Goal: Task Accomplishment & Management: Manage account settings

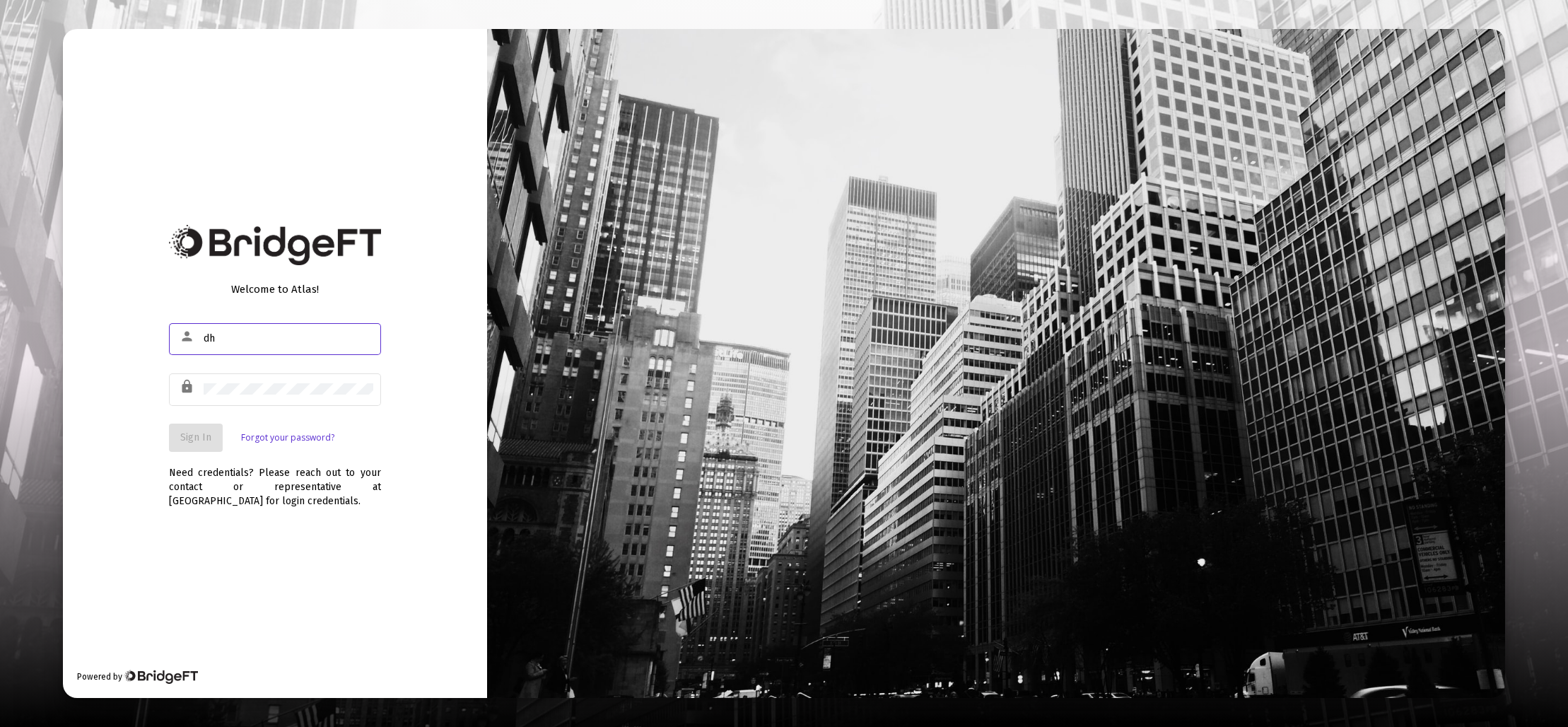
type input "[EMAIL_ADDRESS][DOMAIN_NAME]"
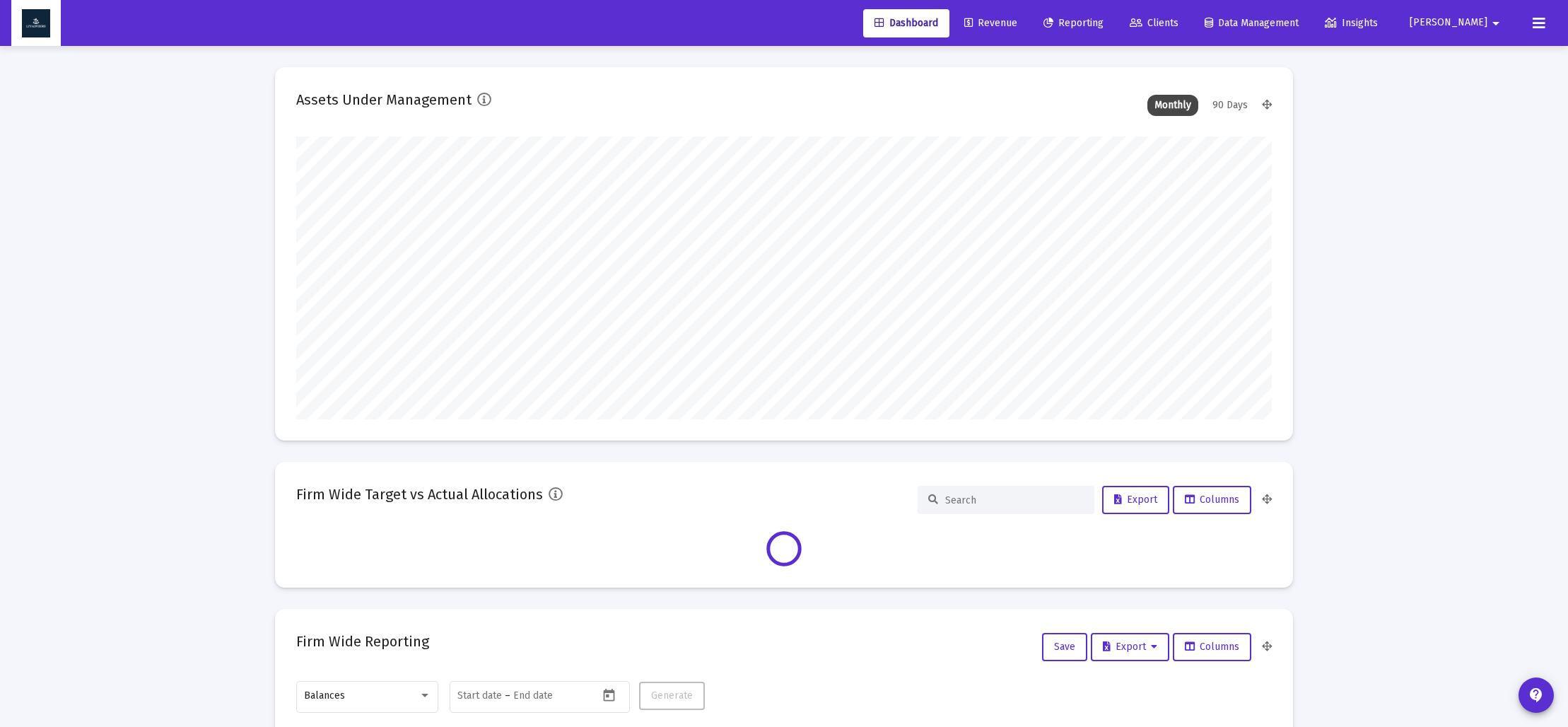
scroll to position [283, 976]
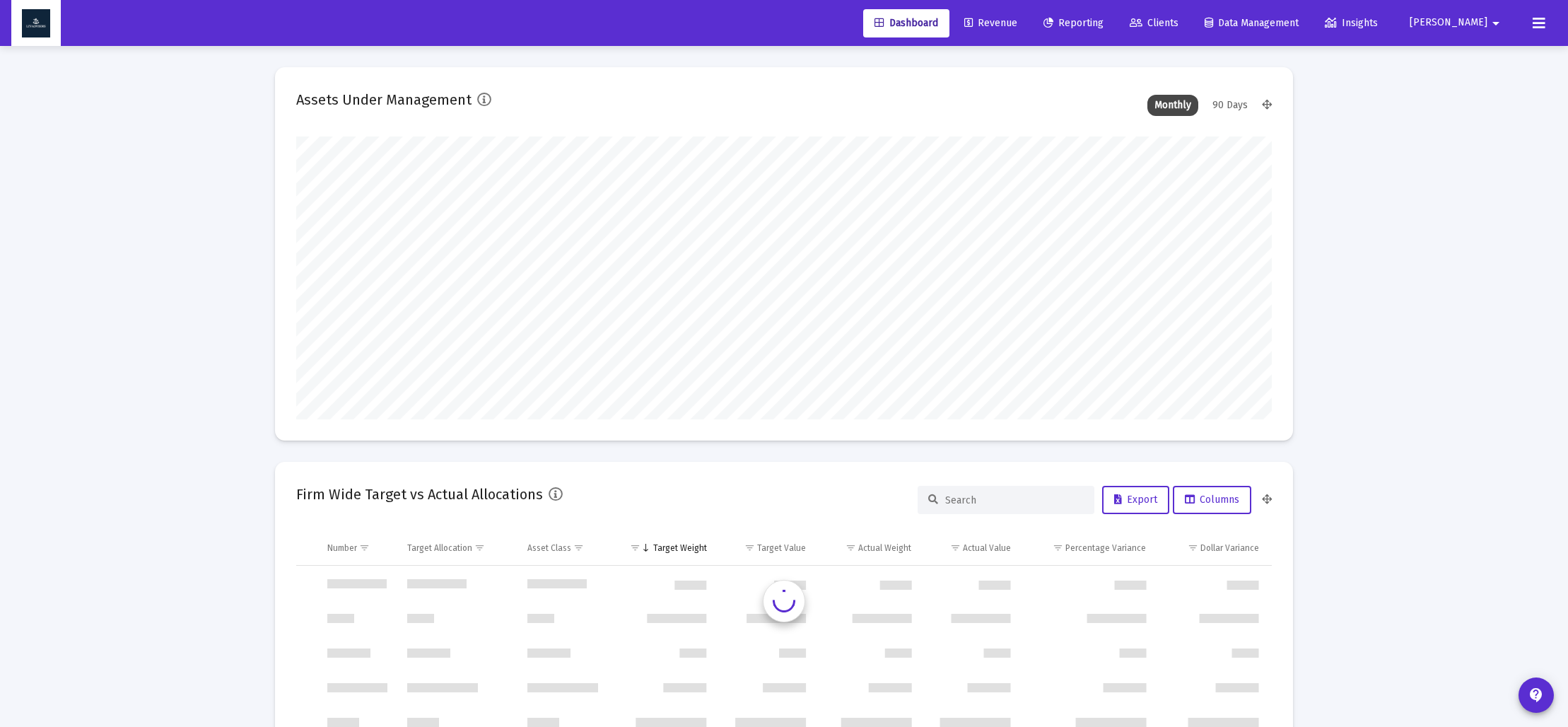
type input "[DATE]"
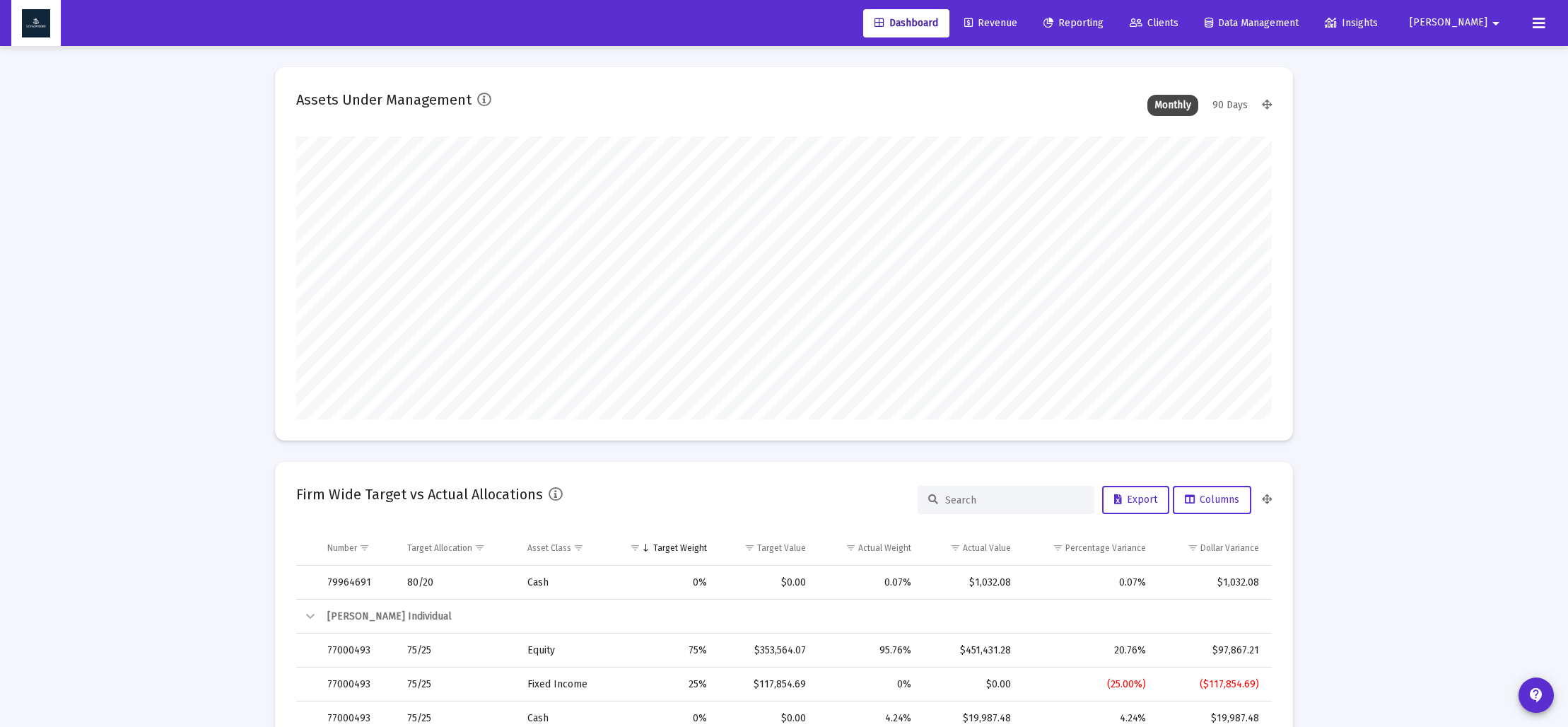
scroll to position [283, 456]
click at [1018, 26] on span "Revenue" at bounding box center [990, 22] width 53 height 12
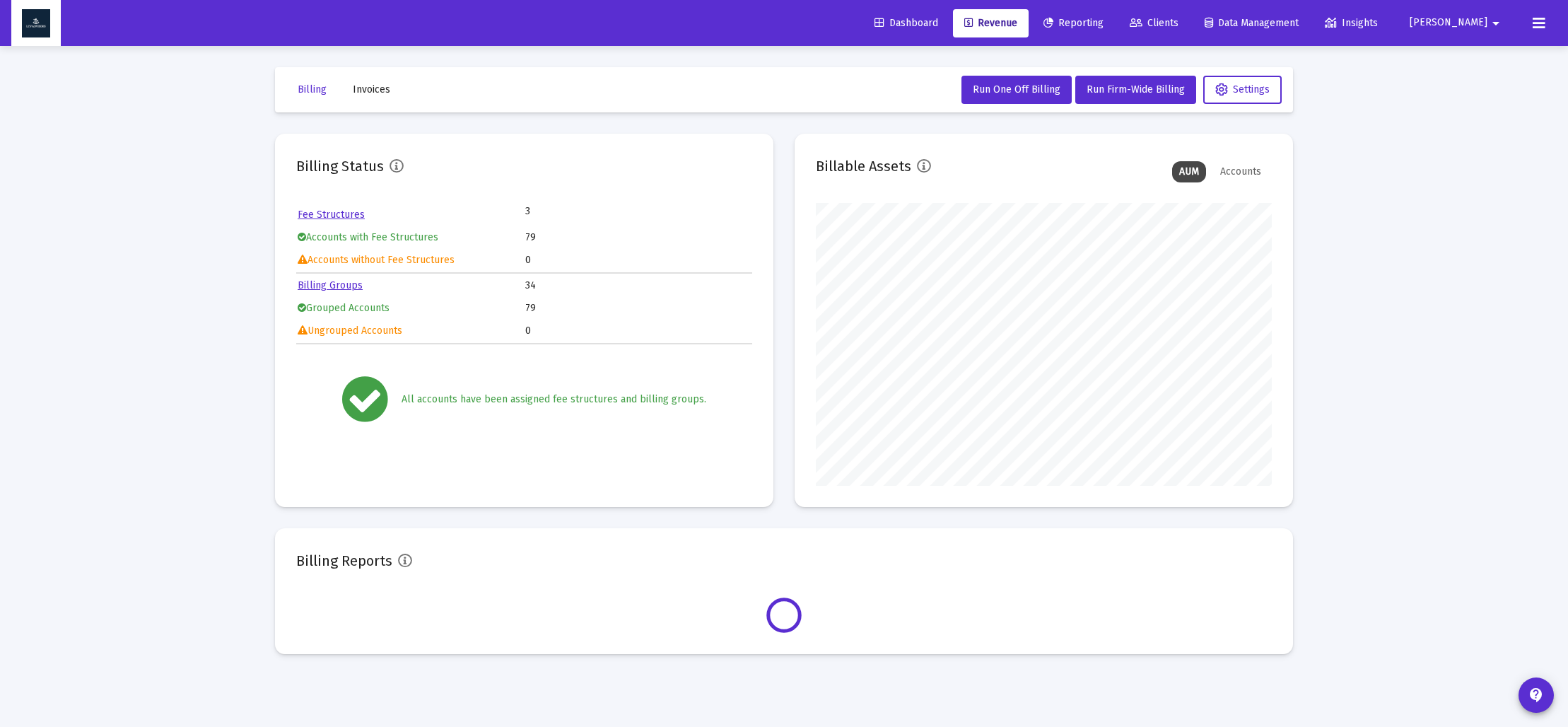
scroll to position [283, 456]
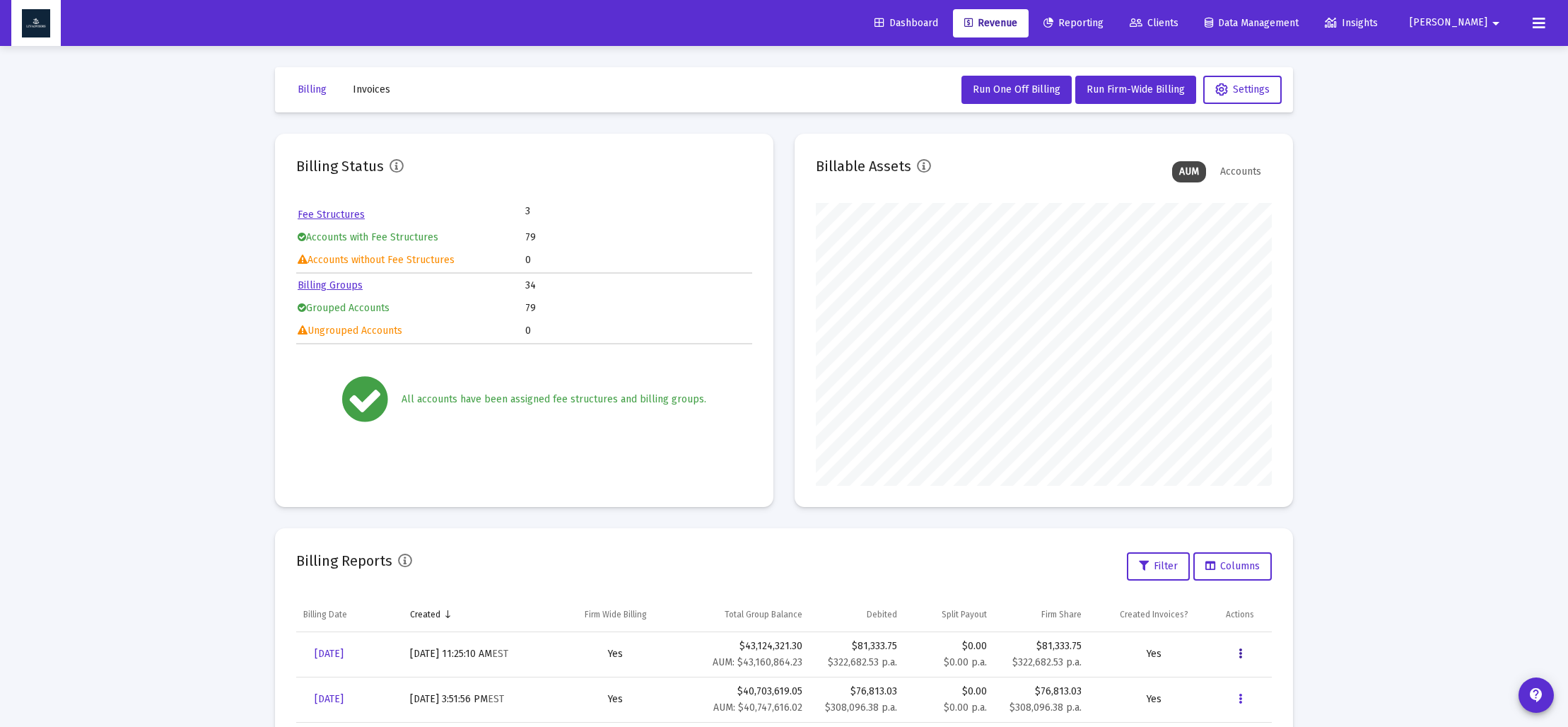
click at [1238, 655] on button "Data grid" at bounding box center [1240, 654] width 29 height 29
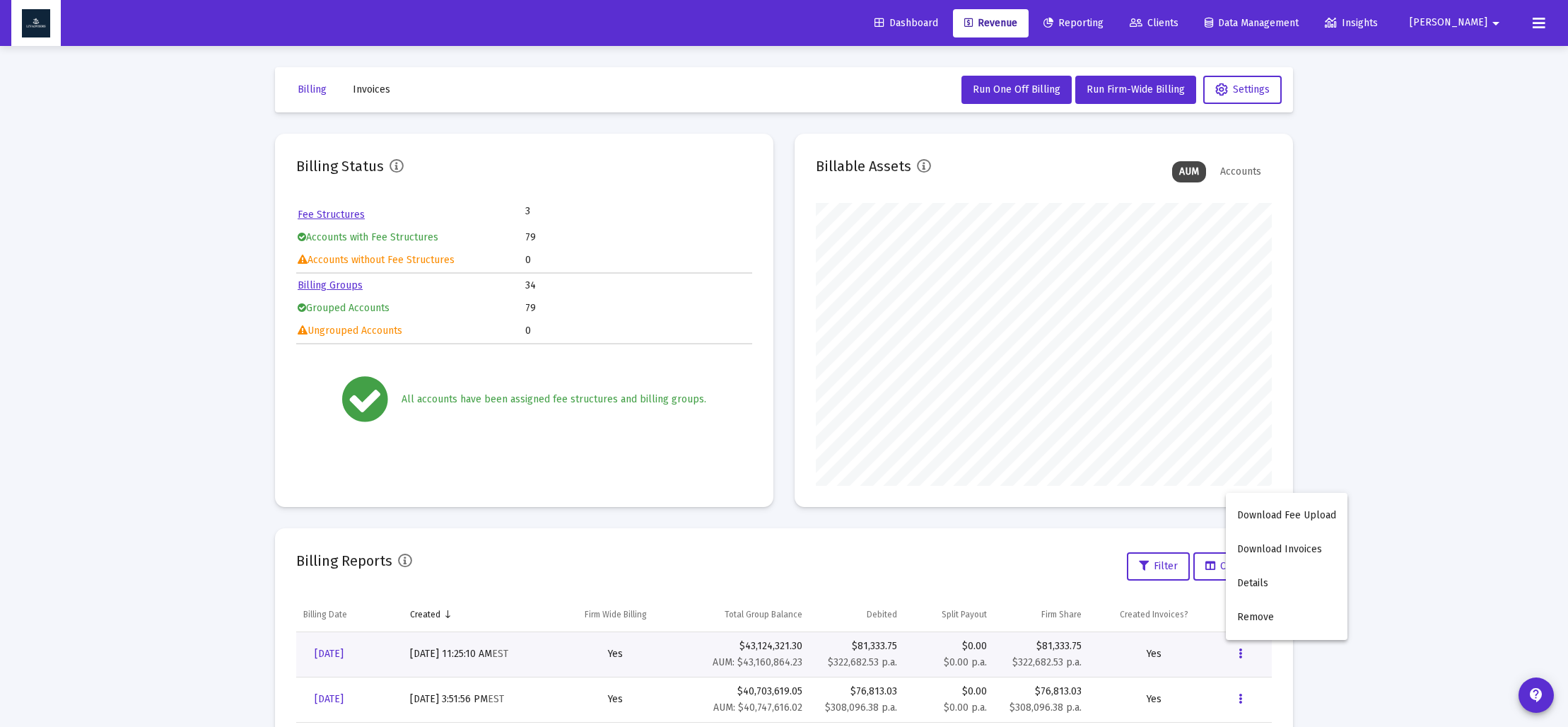
click at [377, 89] on div at bounding box center [784, 364] width 1568 height 727
click at [377, 89] on span "Invoices" at bounding box center [371, 89] width 38 height 12
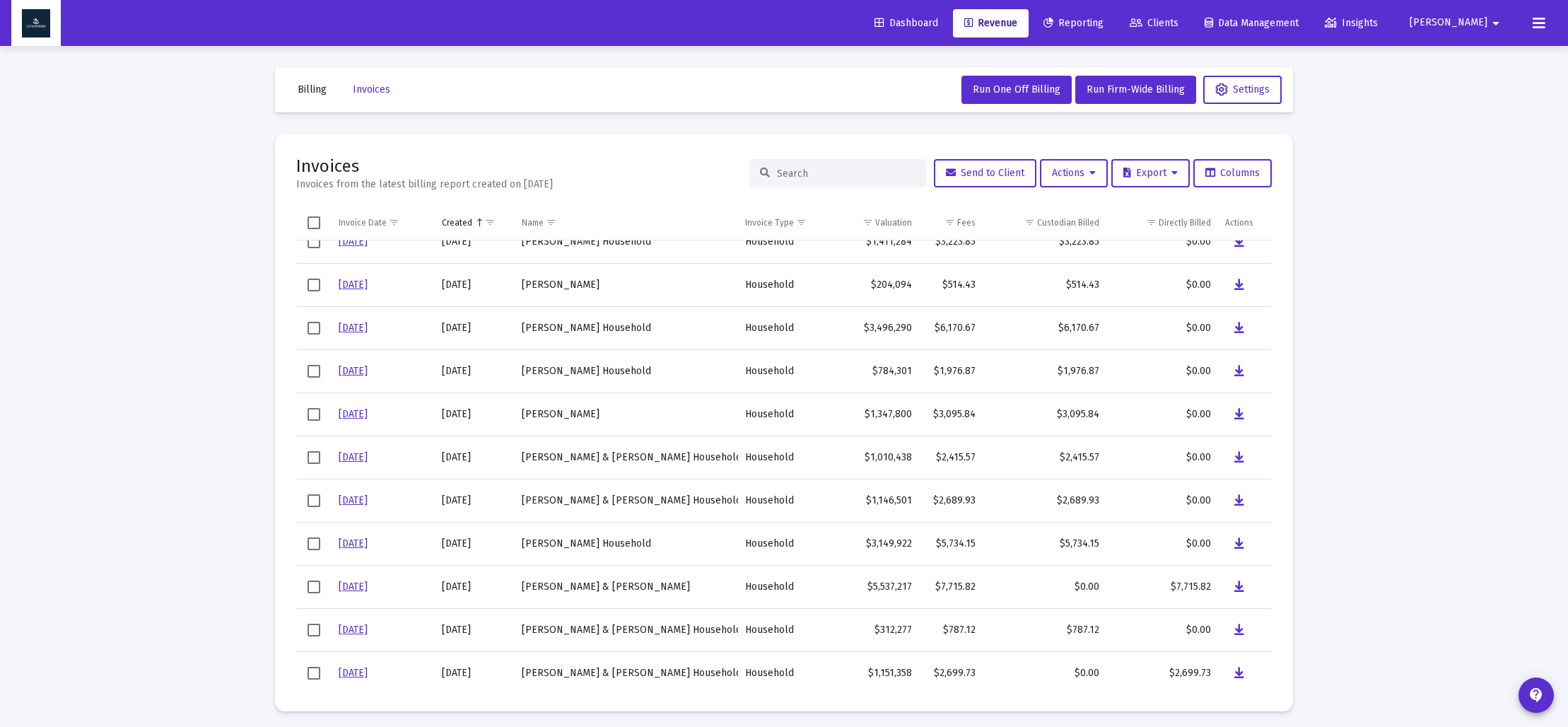
scroll to position [365, 0]
click at [1241, 585] on icon "Data grid" at bounding box center [1239, 585] width 10 height 17
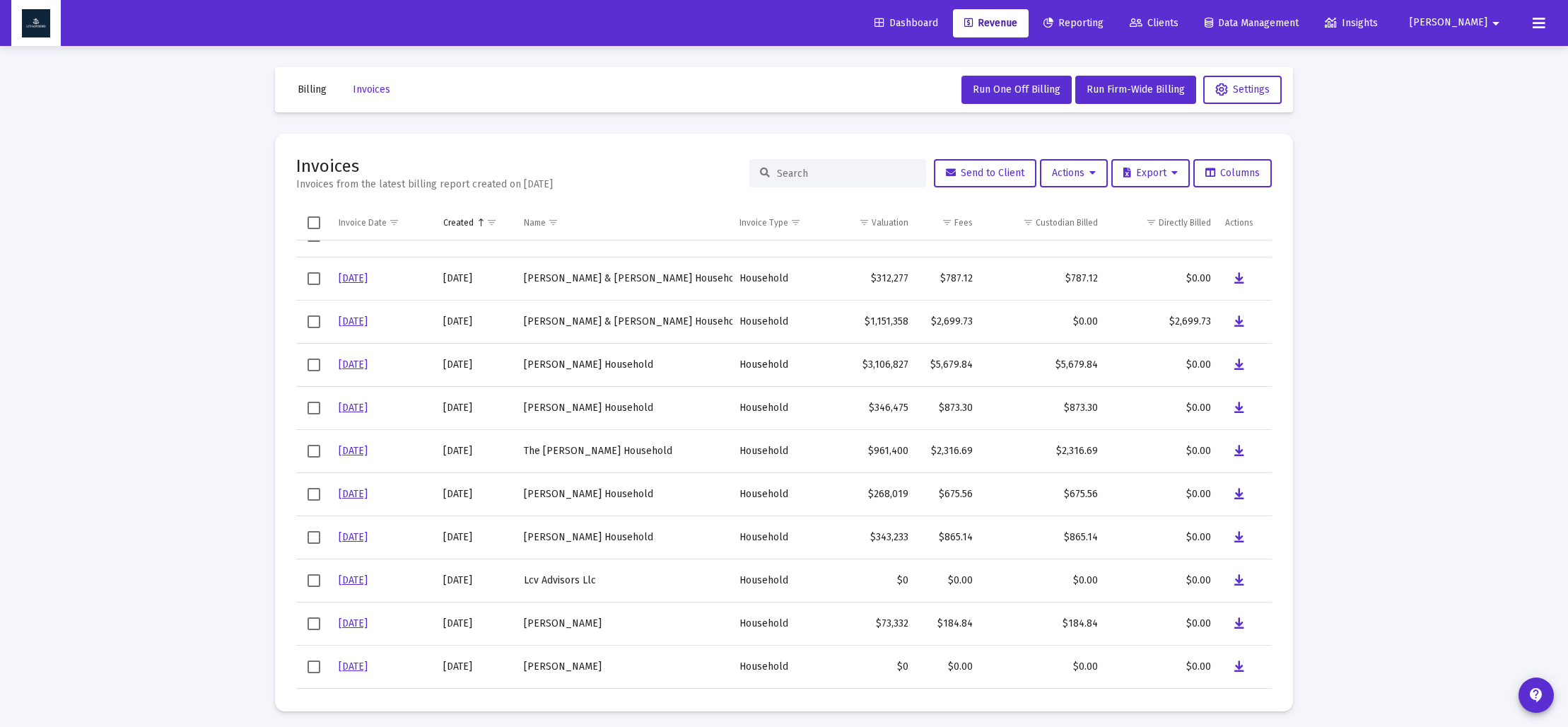
scroll to position [724, 0]
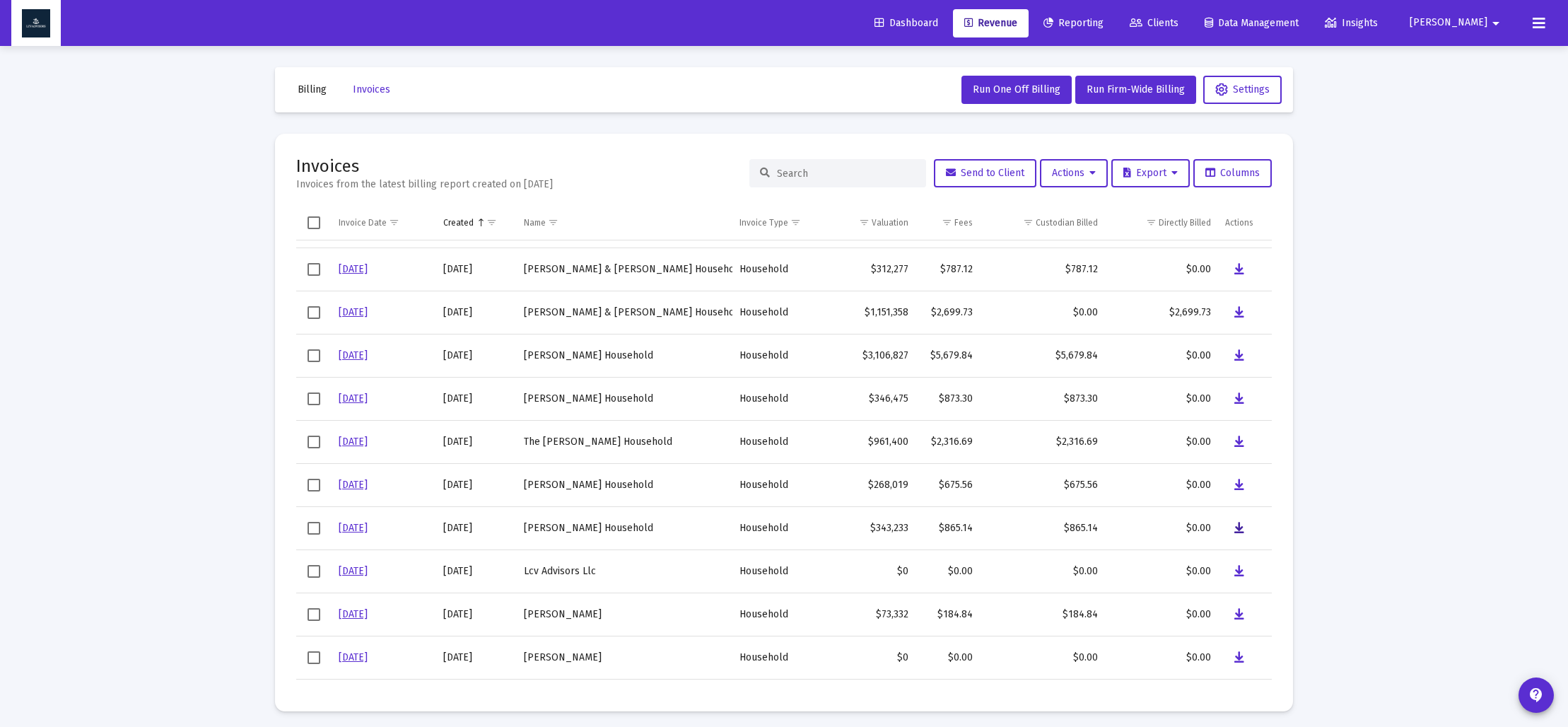
click at [1240, 531] on icon "Data grid" at bounding box center [1239, 528] width 10 height 17
